Goal: Navigation & Orientation: Go to known website

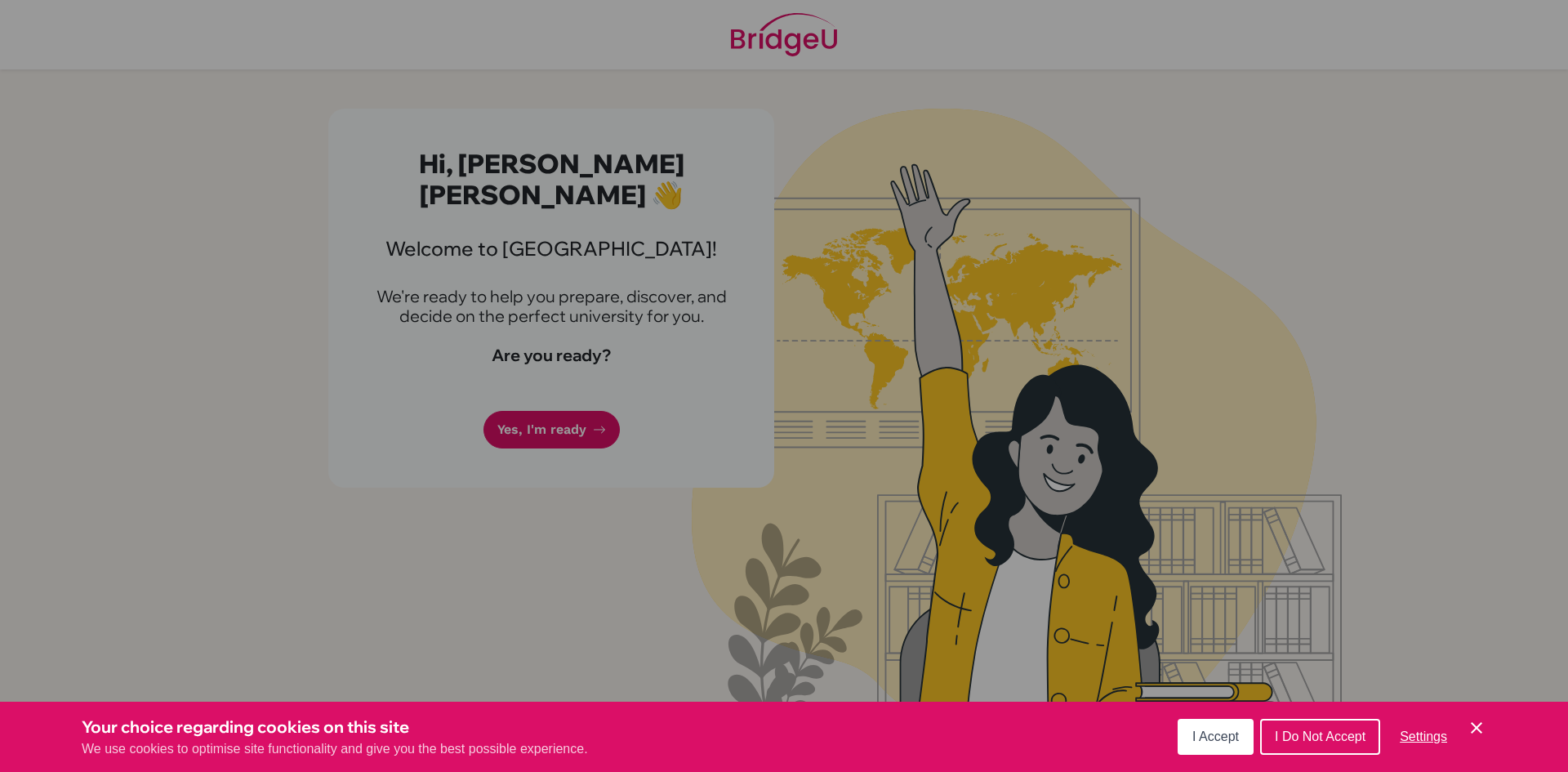
drag, startPoint x: 1203, startPoint y: 709, endPoint x: 1208, endPoint y: 724, distance: 15.8
click at [1204, 713] on div "Your choice regarding cookies on this site We use cookies to optimise site func…" at bounding box center [784, 736] width 1568 height 71
click at [1210, 725] on button "I Accept" at bounding box center [1216, 737] width 76 height 36
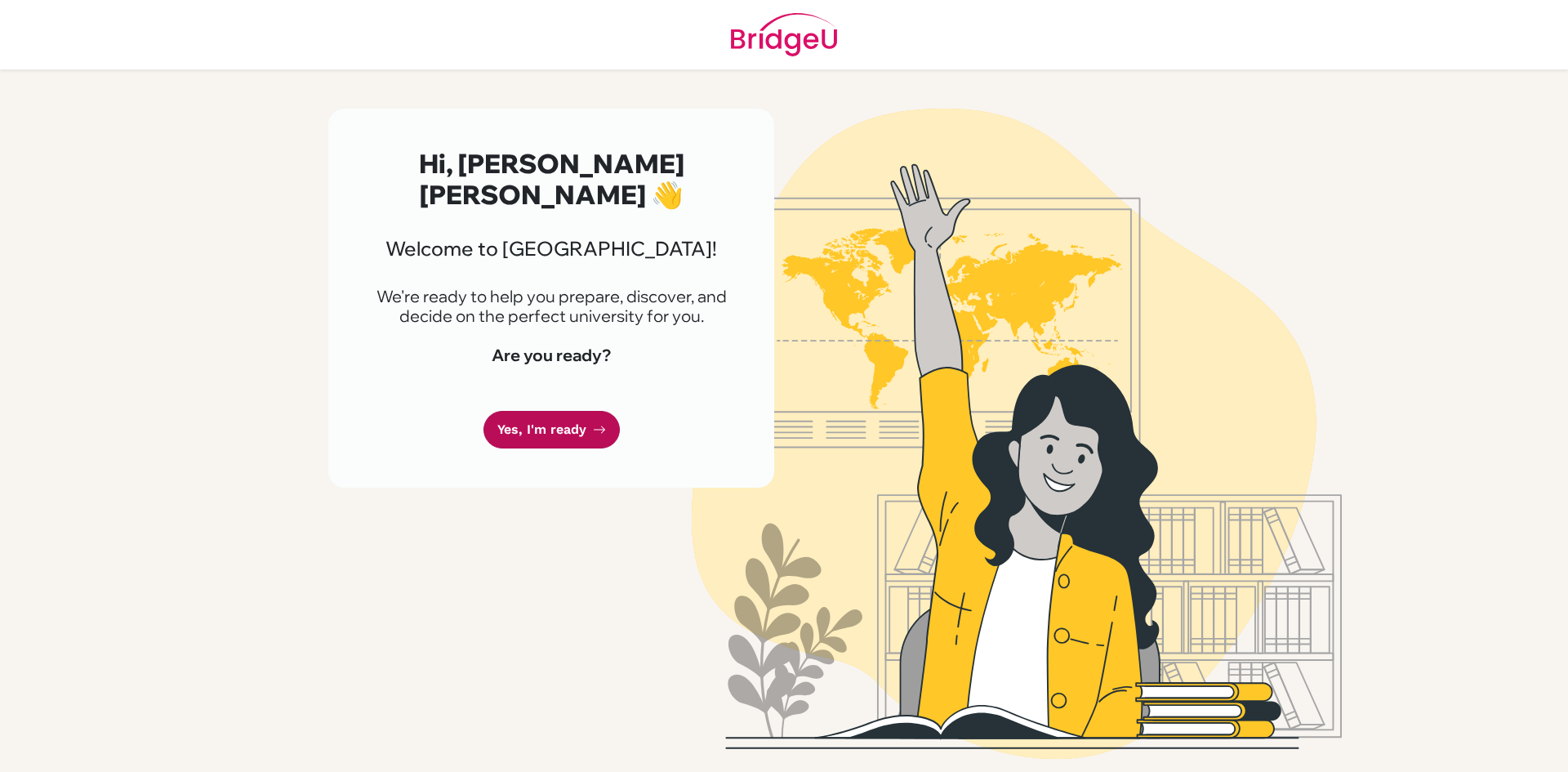
click at [526, 421] on link "Yes, I'm ready" at bounding box center [551, 430] width 137 height 39
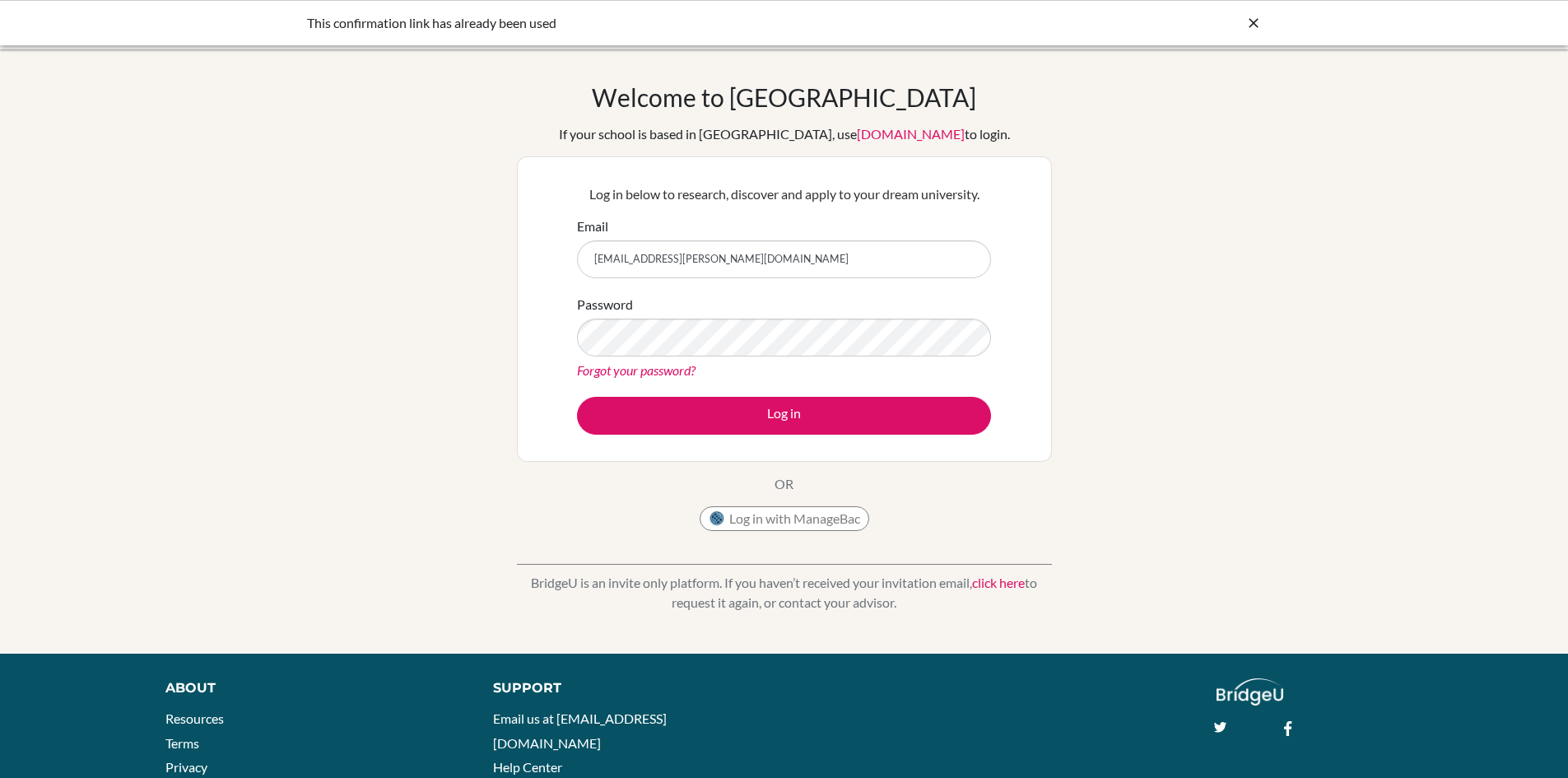
type input "stella.lopez@istanbulint.com"
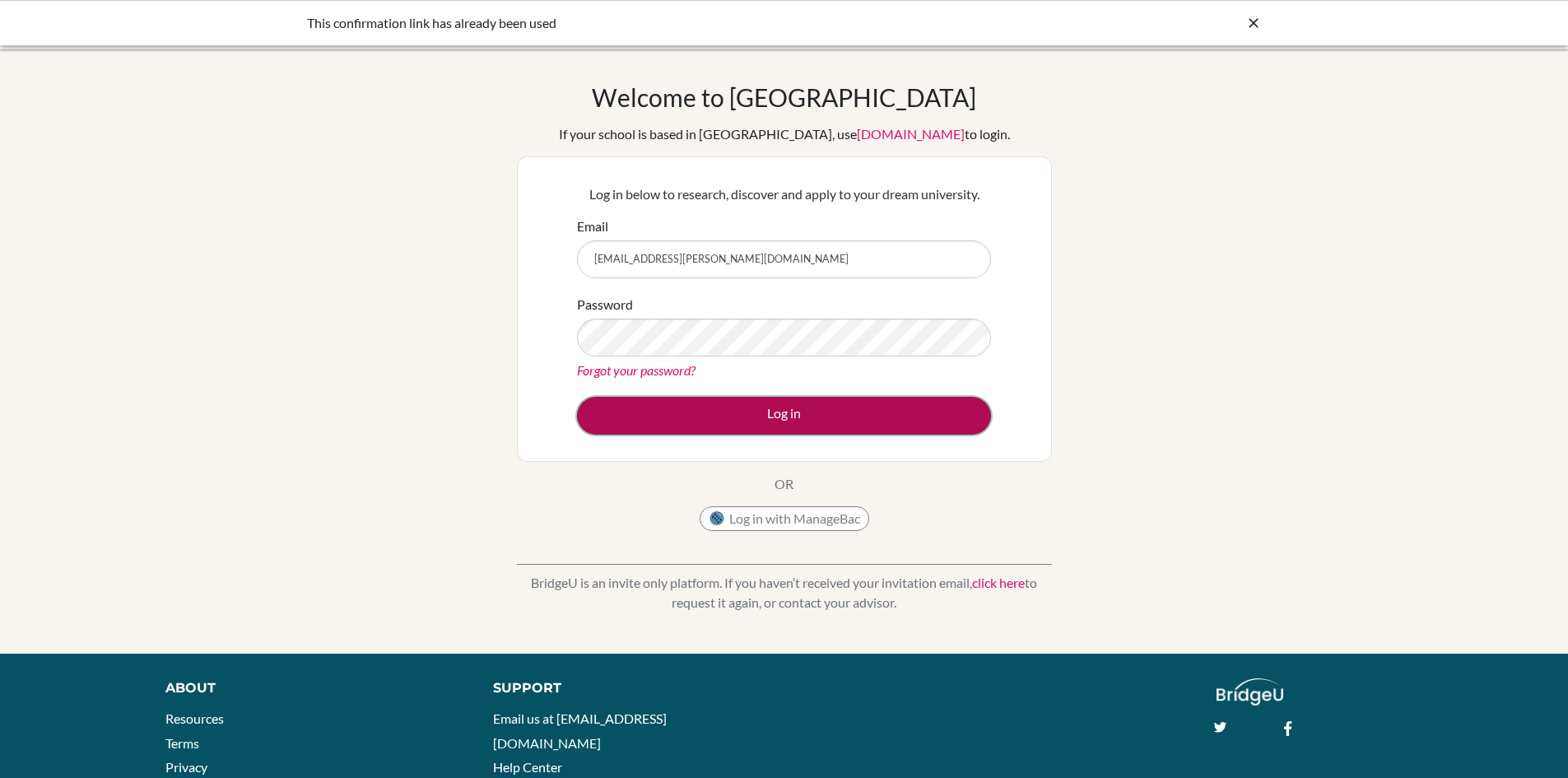
click at [701, 412] on button "Log in" at bounding box center [784, 416] width 414 height 38
